Goal: Task Accomplishment & Management: Complete application form

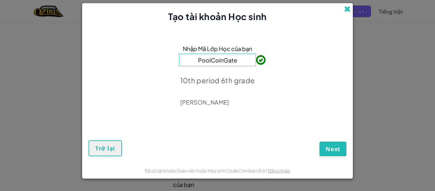
click at [346, 8] on span at bounding box center [347, 9] width 7 height 7
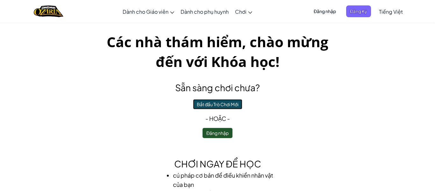
click at [229, 106] on button "Bắt đầu Trò Chơi Mới" at bounding box center [217, 104] width 49 height 10
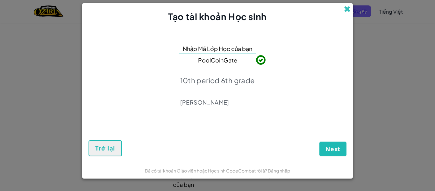
click at [346, 8] on span at bounding box center [347, 9] width 7 height 7
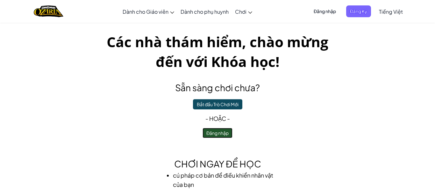
click at [211, 135] on button "Đăng nhập" at bounding box center [218, 133] width 30 height 10
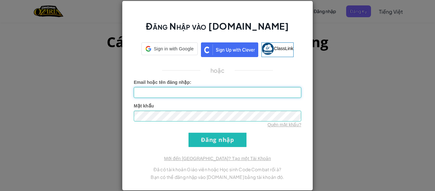
type input "BuiT"
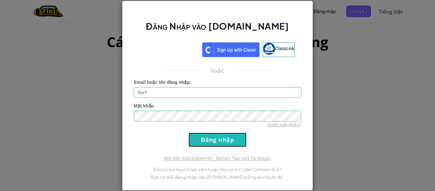
click at [223, 136] on input "Đăng nhập" at bounding box center [217, 139] width 58 height 14
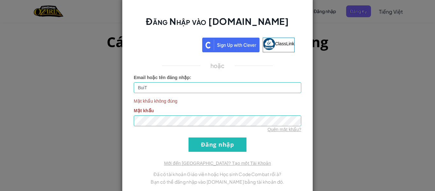
click at [223, 136] on form "Email hoặc tên đăng nhập : BuiT Mật khẩu không đúng Mật khẩu Quên mật khẩu? Đăn…" at bounding box center [217, 112] width 167 height 77
click at [197, 140] on input "Đăng nhập" at bounding box center [217, 144] width 58 height 14
click at [228, 149] on input "Đăng nhập" at bounding box center [217, 144] width 58 height 14
click at [188, 137] on input "Đăng nhập" at bounding box center [217, 144] width 58 height 14
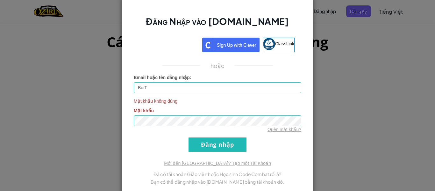
click at [323, 59] on div "Đăng Nhập vào Ozaria.com ClassLink hoặc Email hoặc tên đăng nhập : BuiT Mật khẩ…" at bounding box center [217, 95] width 435 height 191
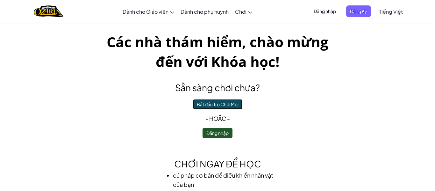
click at [209, 106] on button "Bắt đầu Trò Chơi Mới" at bounding box center [217, 104] width 49 height 10
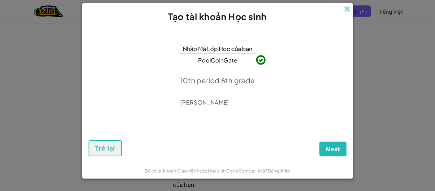
click at [246, 60] on input "PoolCoinGate" at bounding box center [217, 59] width 77 height 13
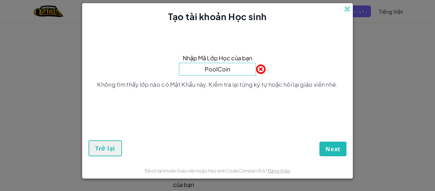
type input "PoolCoin"
click at [329, 147] on span "Next" at bounding box center [332, 149] width 15 height 8
click at [345, 10] on span at bounding box center [347, 9] width 7 height 7
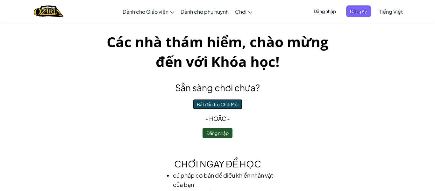
click at [228, 106] on button "Bắt đầu Trò Chơi Mới" at bounding box center [217, 104] width 49 height 10
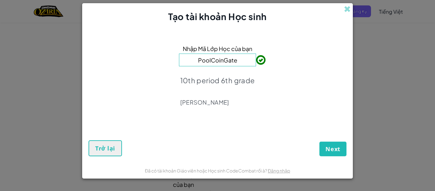
click at [318, 152] on div "Next Trở lại" at bounding box center [218, 140] width 258 height 31
click at [329, 151] on span "Next" at bounding box center [332, 149] width 15 height 8
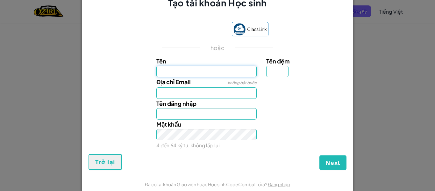
click at [202, 73] on input "Tên" at bounding box center [206, 71] width 101 height 11
type input "Bui"
click at [275, 75] on input "Tên đệm" at bounding box center [277, 71] width 22 height 11
type input "Bui"
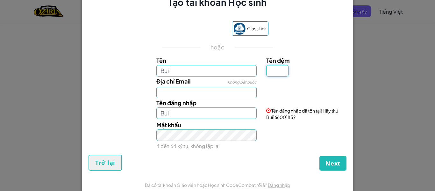
type input "t"
type input "T"
click at [173, 71] on input "Bui" at bounding box center [206, 70] width 101 height 11
type input "BuiT"
type input "Bui Thuy"
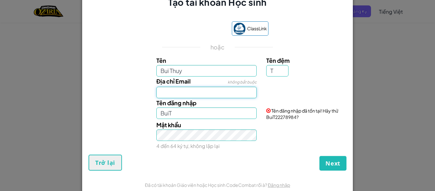
click at [165, 93] on input "Địa chỉ Email" at bounding box center [206, 92] width 101 height 11
type input "Bui ThuyT"
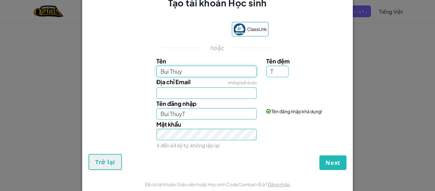
click at [191, 70] on input "Bui Thuy" at bounding box center [206, 71] width 101 height 11
type input "Bui"
click at [192, 91] on input "Địa chỉ Email" at bounding box center [206, 92] width 101 height 11
type input "BuiT"
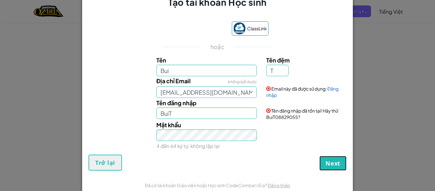
click at [331, 160] on span "Next" at bounding box center [332, 163] width 15 height 8
click at [249, 96] on input "s2308906@online.houstonisd.org" at bounding box center [206, 91] width 101 height 11
click at [252, 94] on input "s2308906@online.houstonisd.org" at bounding box center [206, 91] width 101 height 11
click at [250, 96] on input "s2308906@online.houstonisd.org" at bounding box center [206, 91] width 101 height 11
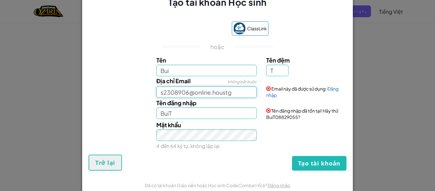
click at [244, 94] on input "s2308906@online.houstg" at bounding box center [206, 91] width 101 height 11
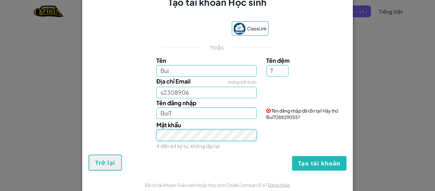
click at [292, 156] on button "Tạo tài khoản" at bounding box center [319, 163] width 54 height 15
click at [195, 93] on input "s2308906" at bounding box center [206, 92] width 101 height 11
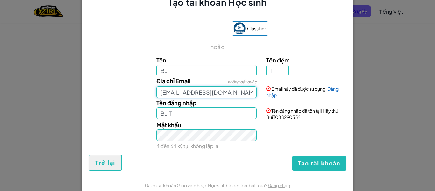
click at [255, 94] on input "s2308906@online.houstonisd.org" at bounding box center [206, 91] width 101 height 11
click at [251, 93] on input "s2308906@online.houstonisd.org" at bounding box center [206, 91] width 101 height 11
type input "s2308906@online"
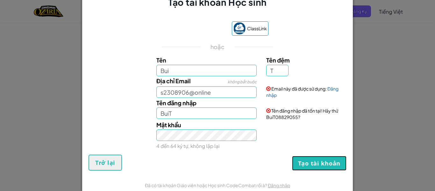
click at [336, 160] on button "Tạo tài khoản" at bounding box center [319, 163] width 54 height 15
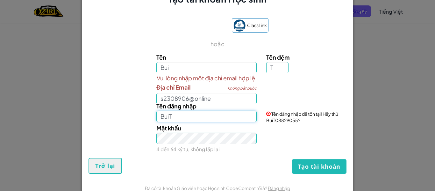
click at [238, 111] on input "BuiT" at bounding box center [206, 115] width 101 height 11
click at [232, 114] on input "BuiT" at bounding box center [206, 115] width 101 height 11
click at [238, 113] on input "BuiT" at bounding box center [206, 115] width 101 height 11
click at [315, 92] on div "Vui lòng nhập một địa chỉ email hợp lệ. Địa chỉ Email không bắt buộc s2308906@o…" at bounding box center [217, 88] width 264 height 31
click at [233, 106] on div "Tên đăng nhập BuiT" at bounding box center [207, 111] width 110 height 21
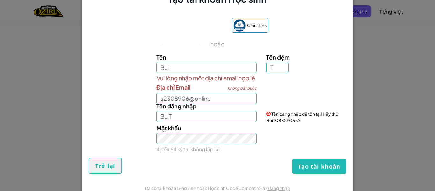
click at [233, 106] on div "Tên đăng nhập BuiT" at bounding box center [207, 111] width 110 height 21
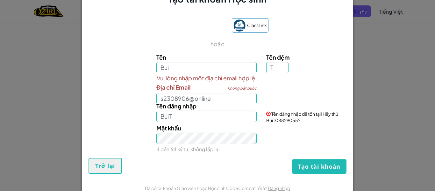
click at [233, 106] on div "Tên đăng nhập BuiT" at bounding box center [207, 111] width 110 height 21
click at [190, 105] on span "Tên đăng nhập" at bounding box center [176, 105] width 40 height 7
click at [190, 110] on input "BuiT" at bounding box center [206, 115] width 101 height 11
type input "Bui Thuy"
click at [236, 178] on form "ClassLink hoặc Tên Bui Tên đệm T Vui lòng nhập một địa chỉ email hợp lệ. Địa ch…" at bounding box center [217, 92] width 271 height 174
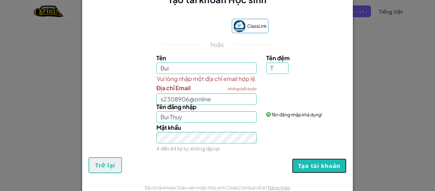
click at [307, 168] on button "Tạo tài khoản" at bounding box center [319, 165] width 54 height 15
click at [184, 102] on label "Tên đăng nhập" at bounding box center [176, 106] width 40 height 9
click at [184, 111] on input "Bui Thuy" at bounding box center [206, 116] width 101 height 11
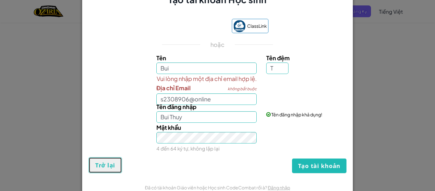
click at [97, 171] on button "Trở lại" at bounding box center [105, 165] width 33 height 16
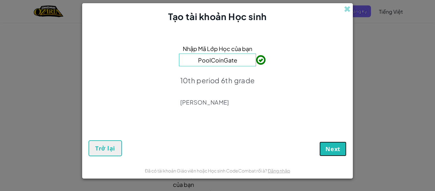
click at [329, 146] on span "Next" at bounding box center [332, 149] width 15 height 8
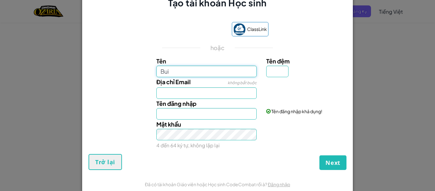
type input "Bui"
click at [272, 70] on input "Tên đệm" at bounding box center [277, 71] width 22 height 11
type input "Bui"
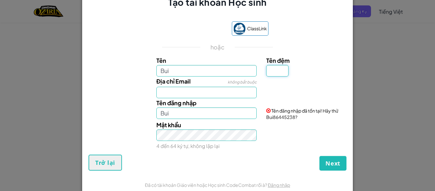
type input "T"
click at [181, 116] on input "BuiT" at bounding box center [206, 112] width 101 height 11
type input "Bui Thuy"
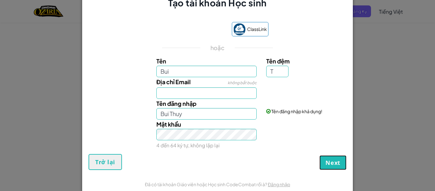
click at [329, 157] on button "Next" at bounding box center [332, 162] width 27 height 15
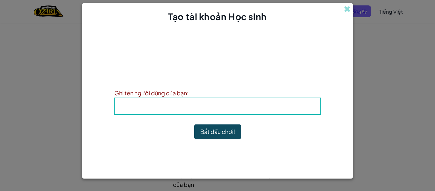
click at [123, 98] on div "Tên đăng nhập : Bui Thuy" at bounding box center [217, 105] width 206 height 17
click at [138, 111] on h4 "Tên đăng nhập : Bui Thuy" at bounding box center [217, 106] width 192 height 10
click at [124, 110] on h4 "Tên đăng nhập : Bui Thuy" at bounding box center [217, 106] width 192 height 10
click at [172, 102] on h4 "Tên đăng nhập : Bui Thuy" at bounding box center [217, 106] width 192 height 10
click at [124, 103] on h4 "Tên đăng nhập : Bui Thuy" at bounding box center [217, 106] width 192 height 10
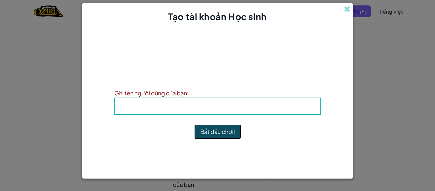
click at [212, 136] on button "Bắt đầu chơi!" at bounding box center [217, 131] width 47 height 15
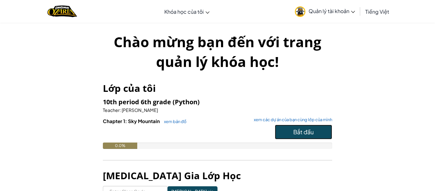
click at [305, 133] on span "Bắt đầu" at bounding box center [303, 131] width 20 height 7
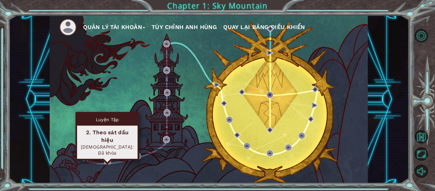
click at [109, 163] on img at bounding box center [107, 160] width 7 height 7
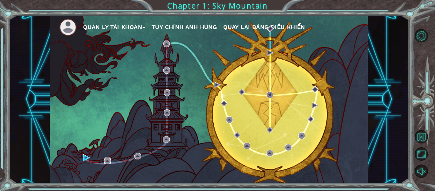
click at [109, 163] on img at bounding box center [107, 160] width 7 height 7
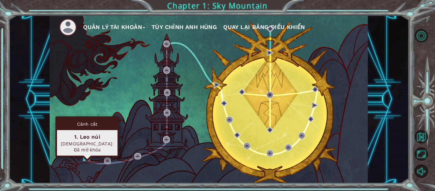
click at [89, 159] on img at bounding box center [86, 157] width 7 height 7
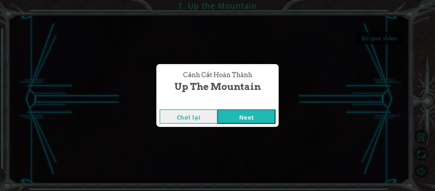
click at [252, 117] on button "Next" at bounding box center [246, 116] width 58 height 14
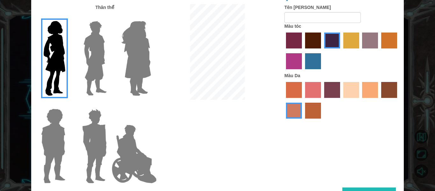
click at [351, 89] on label "sandy beach skin color" at bounding box center [351, 90] width 16 height 16
click at [341, 100] on input "sandy beach skin color" at bounding box center [341, 100] width 0 height 0
click at [366, 88] on label "tacao skin color" at bounding box center [370, 90] width 16 height 16
click at [360, 100] on input "tacao skin color" at bounding box center [360, 100] width 0 height 0
click at [309, 38] on label "maroon hair color" at bounding box center [313, 40] width 16 height 16
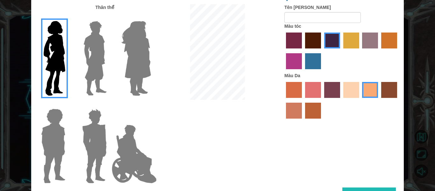
click at [303, 51] on input "maroon hair color" at bounding box center [303, 51] width 0 height 0
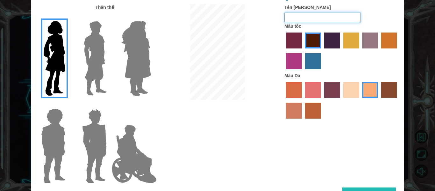
click at [313, 19] on input "Tên [PERSON_NAME]" at bounding box center [322, 17] width 76 height 11
type input "Anhhungsieucapvutru\"
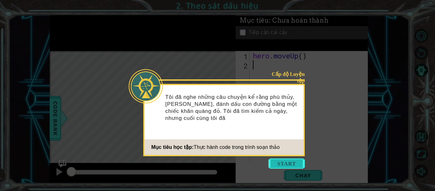
click at [276, 162] on button "Start" at bounding box center [286, 163] width 36 height 10
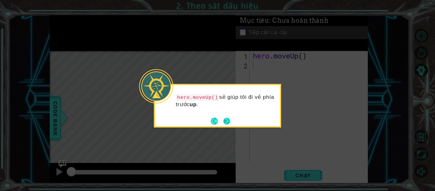
click at [229, 120] on button "Next" at bounding box center [227, 121] width 8 height 8
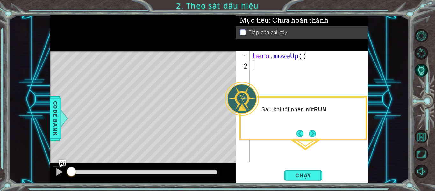
click at [316, 132] on button "Next" at bounding box center [312, 133] width 11 height 11
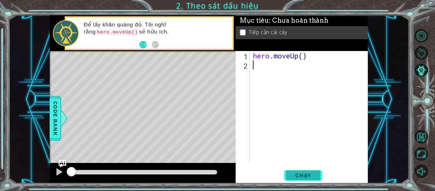
click at [303, 177] on span "Chạy" at bounding box center [303, 175] width 28 height 6
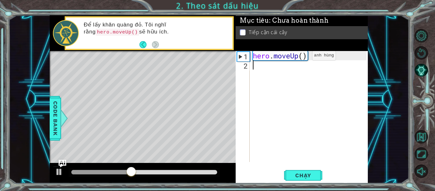
click at [302, 57] on div "hero . moveUp ( )" at bounding box center [311, 115] width 118 height 129
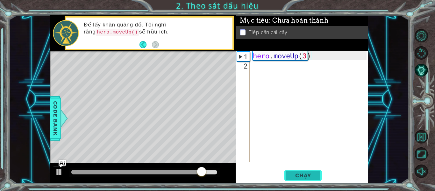
type textarea "hero.moveUp(3)"
click at [310, 180] on button "Chạy" at bounding box center [303, 175] width 38 height 13
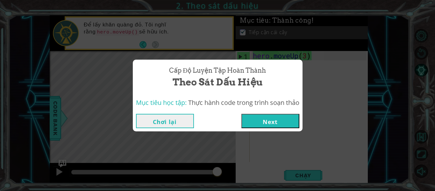
click at [289, 114] on button "Next" at bounding box center [270, 121] width 58 height 14
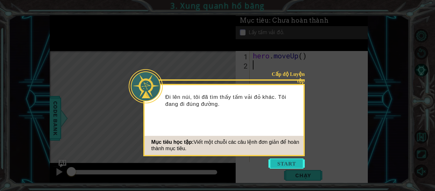
click at [277, 161] on button "Start" at bounding box center [286, 163] width 36 height 10
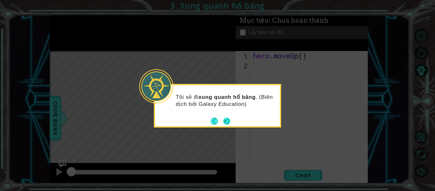
click at [227, 124] on button "Next" at bounding box center [227, 121] width 8 height 8
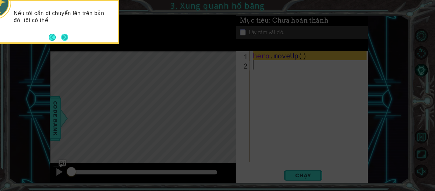
click at [65, 36] on button "Next" at bounding box center [64, 36] width 9 height 9
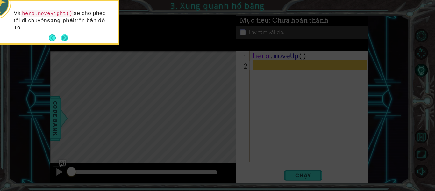
click at [65, 32] on div "Và hero.moveRight() sẽ cho phép tôi di chuyển sang phải trên bản đồ. Tôi" at bounding box center [55, 23] width 125 height 39
click at [65, 32] on div "Và hero.moveRight() sẽ cho phép tôi di chuyển sang phải trên bản đồ. Tôi sẽ đến…" at bounding box center [55, 23] width 125 height 39
click at [66, 35] on button "Next" at bounding box center [64, 37] width 11 height 11
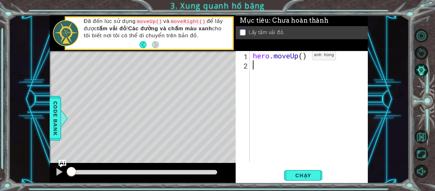
click at [302, 57] on div "hero . moveUp ( )" at bounding box center [311, 115] width 118 height 129
type textarea "hero.moveUp(1)"
click at [252, 67] on div "hero . moveUp ( 1 )" at bounding box center [311, 115] width 118 height 129
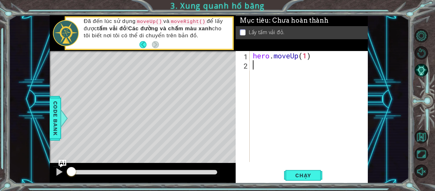
type textarea "h"
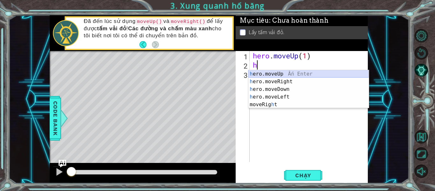
click at [278, 78] on div "h ero.moveUp Ấn Enter h ero.moveRight Ấn Enter h ero.moveDown Ấn Enter h ero.mo…" at bounding box center [308, 96] width 120 height 53
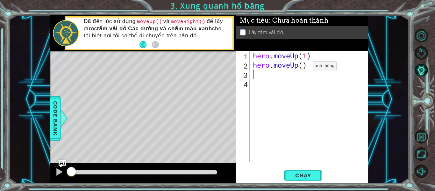
click at [303, 68] on div "hero . moveUp ( 1 ) hero . moveUp ( )" at bounding box center [311, 115] width 118 height 129
type textarea "hero.moveUp(1)"
click at [255, 72] on div "hero . moveUp ( 1 ) hero . moveUp ( 1 )" at bounding box center [311, 115] width 118 height 129
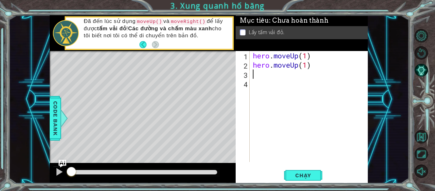
type textarea "h"
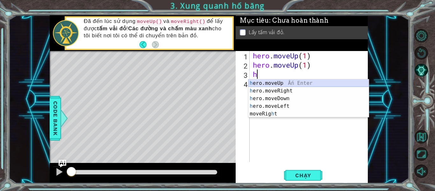
click at [284, 79] on div "h ero.moveUp Ấn Enter h ero.moveRight Ấn Enter h ero.moveDown Ấn Enter h ero.mo…" at bounding box center [308, 105] width 120 height 53
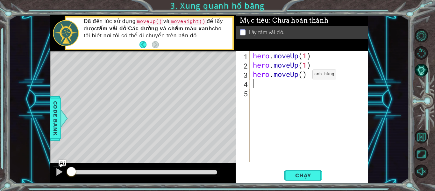
click at [302, 76] on div "hero . moveUp ( 1 ) hero . moveUp ( 1 ) hero . moveUp ( )" at bounding box center [311, 115] width 118 height 129
type textarea "hero.moveUp()"
click at [315, 123] on div "hero . moveUp ( 1 ) hero . moveUp ( 1 ) hero . moveUp ( )" at bounding box center [311, 115] width 118 height 129
click at [298, 179] on button "Chạy" at bounding box center [303, 175] width 38 height 13
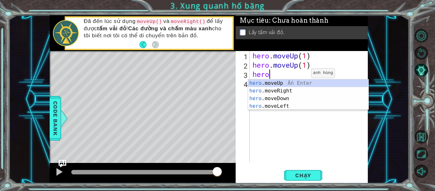
type textarea "h"
type textarea "hero.moveUp(1)"
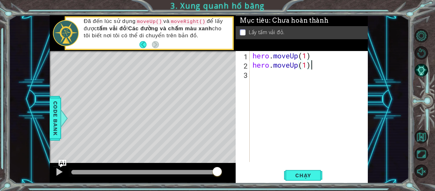
click at [253, 75] on div "hero . moveUp ( 1 ) hero . moveUp ( 1 )" at bounding box center [310, 115] width 118 height 129
type textarea "h"
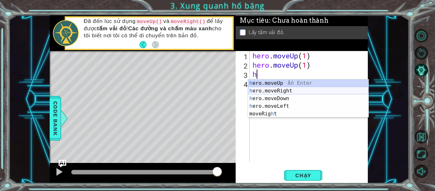
click at [275, 89] on div "h ero.moveUp Ấn Enter h ero.moveRight Ấn Enter h ero.moveDown Ấn Enter h ero.mo…" at bounding box center [308, 105] width 120 height 53
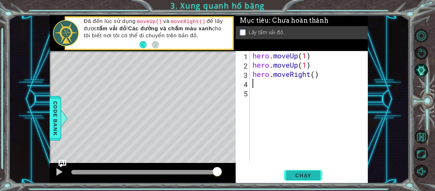
click at [297, 178] on span "Chạy" at bounding box center [303, 175] width 28 height 6
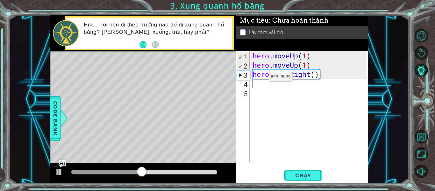
type textarea "h"
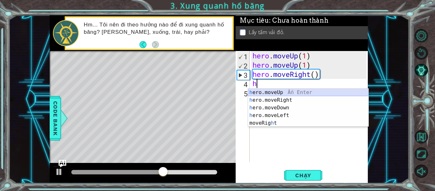
click at [267, 93] on div "h ero.moveUp Ấn Enter h ero.moveRight Ấn Enter h ero.moveDown Ấn Enter h ero.mo…" at bounding box center [308, 115] width 120 height 53
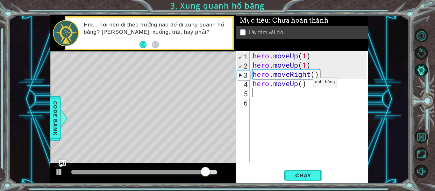
click at [303, 83] on div "hero . moveUp ( 1 ) hero . moveUp ( 1 ) hero . moveRight ( ) hero . moveUp ( )" at bounding box center [310, 115] width 118 height 129
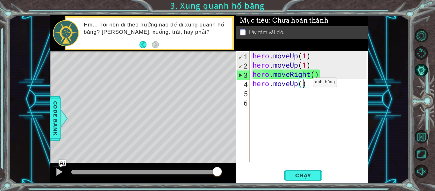
scroll to position [0, 2]
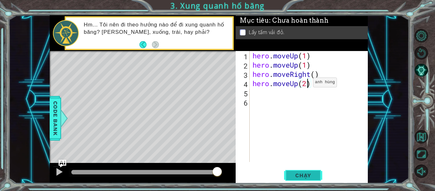
type textarea "hero.moveUp(2)"
click at [303, 176] on span "Chạy" at bounding box center [303, 175] width 28 height 6
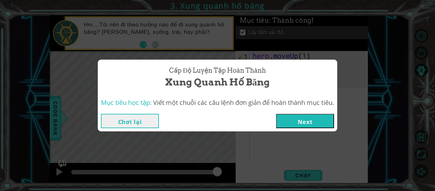
click at [313, 125] on button "Next" at bounding box center [305, 121] width 58 height 14
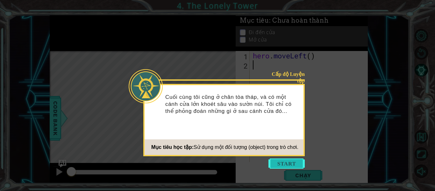
click at [287, 162] on button "Start" at bounding box center [286, 163] width 36 height 10
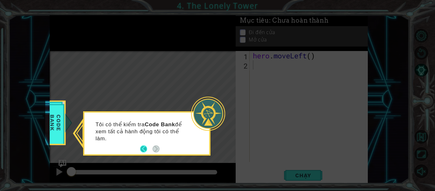
click at [141, 151] on button "Back" at bounding box center [146, 148] width 12 height 7
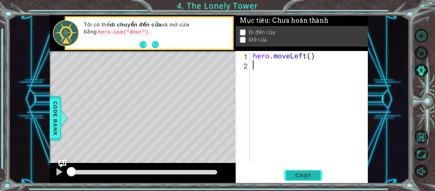
click at [299, 177] on span "Chạy" at bounding box center [303, 175] width 28 height 6
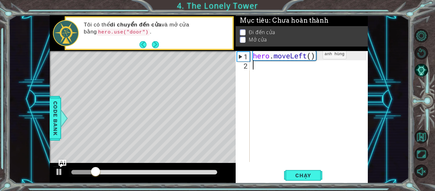
click at [313, 56] on div "hero . moveLeft ( )" at bounding box center [311, 115] width 118 height 129
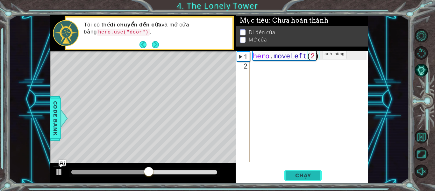
type textarea "hero.moveLeft(2)"
click at [301, 173] on span "Chạy" at bounding box center [303, 175] width 28 height 6
